Goal: Use online tool/utility: Utilize a website feature to perform a specific function

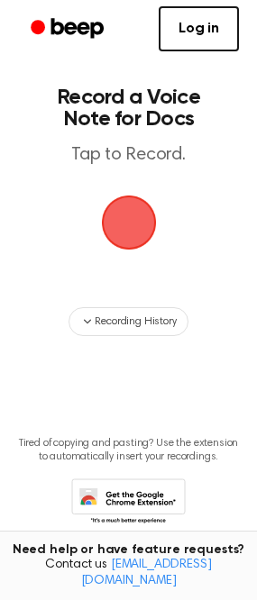
click at [134, 213] on span "button" at bounding box center [128, 223] width 59 height 59
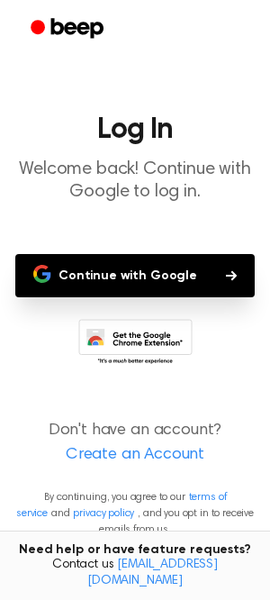
click at [154, 289] on button "Continue with Google" at bounding box center [134, 275] width 239 height 43
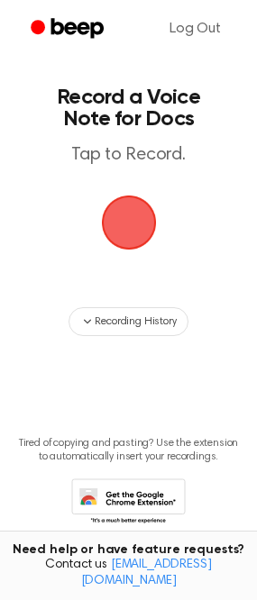
click at [130, 247] on span "button" at bounding box center [129, 222] width 50 height 50
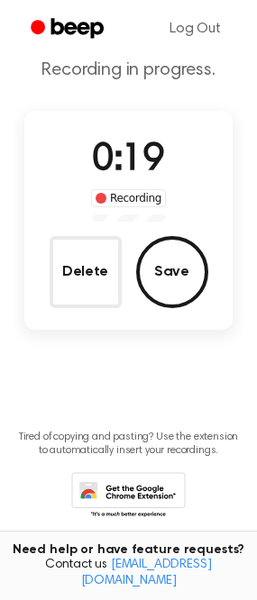
scroll to position [64, 0]
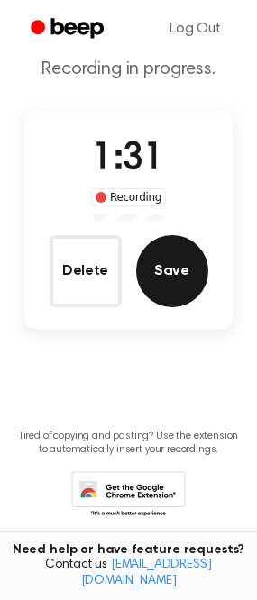
click at [169, 274] on button "Save" at bounding box center [172, 271] width 72 height 72
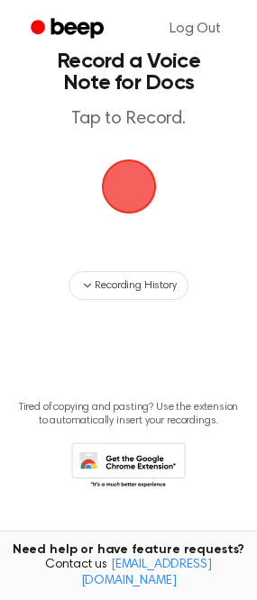
scroll to position [0, 0]
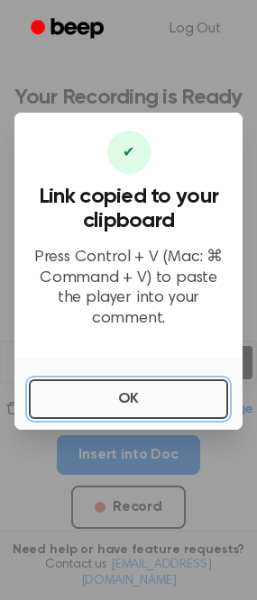
click at [95, 383] on button "OK" at bounding box center [128, 399] width 199 height 40
